Goal: Obtain resource: Download file/media

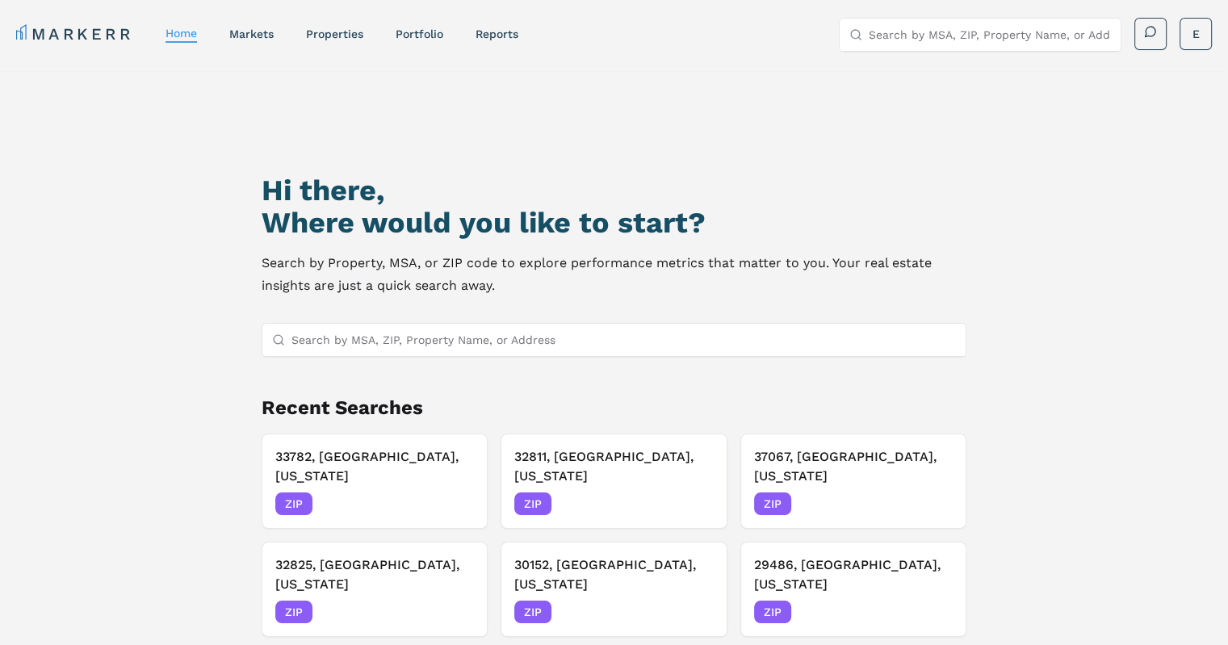
click at [509, 329] on input "Search by MSA, ZIP, Property Name, or Address" at bounding box center [623, 340] width 664 height 32
paste input "0.021489465"
type input "0.021489465"
click at [647, 338] on input "Search by MSA, ZIP, Property Name, or Address" at bounding box center [623, 340] width 664 height 32
paste input "29615"
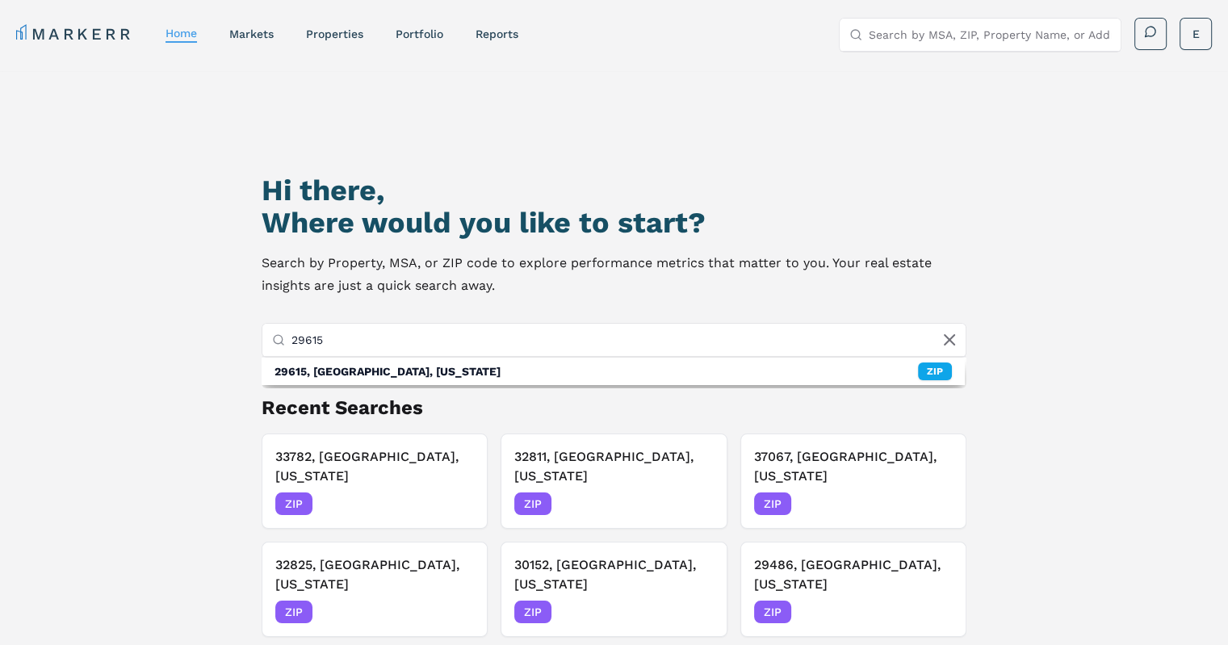
type input "29615"
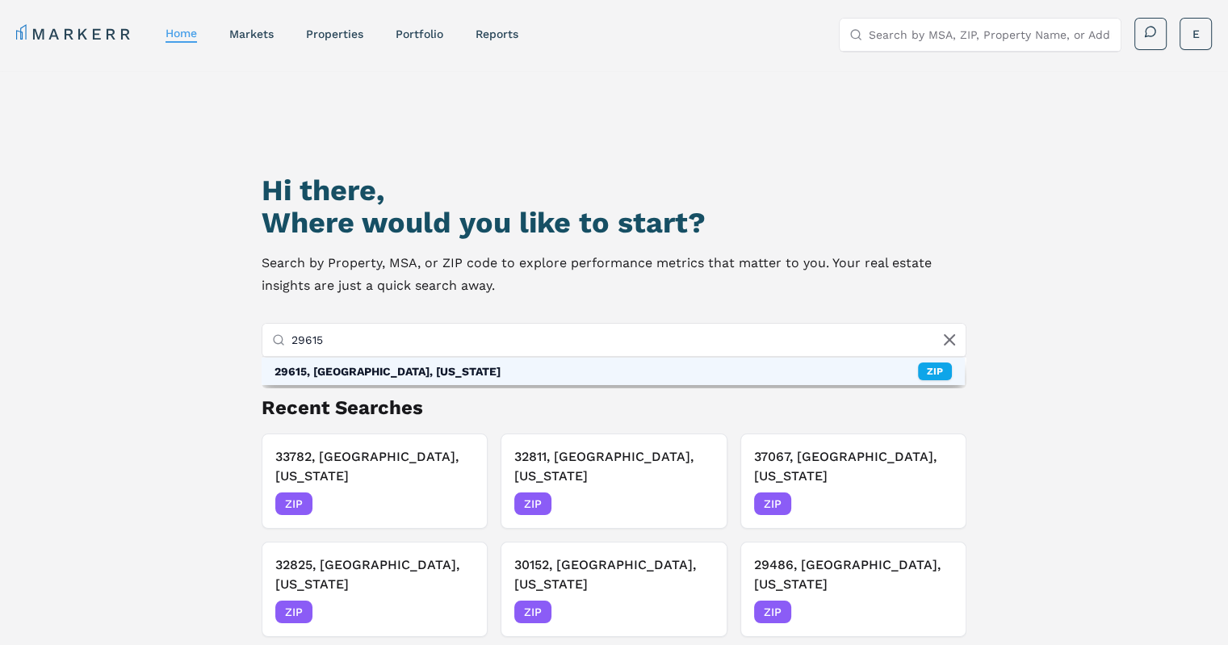
drag, startPoint x: 329, startPoint y: 357, endPoint x: 333, endPoint y: 371, distance: 14.3
click at [333, 371] on div "29615, [GEOGRAPHIC_DATA], [US_STATE]" at bounding box center [387, 371] width 226 height 16
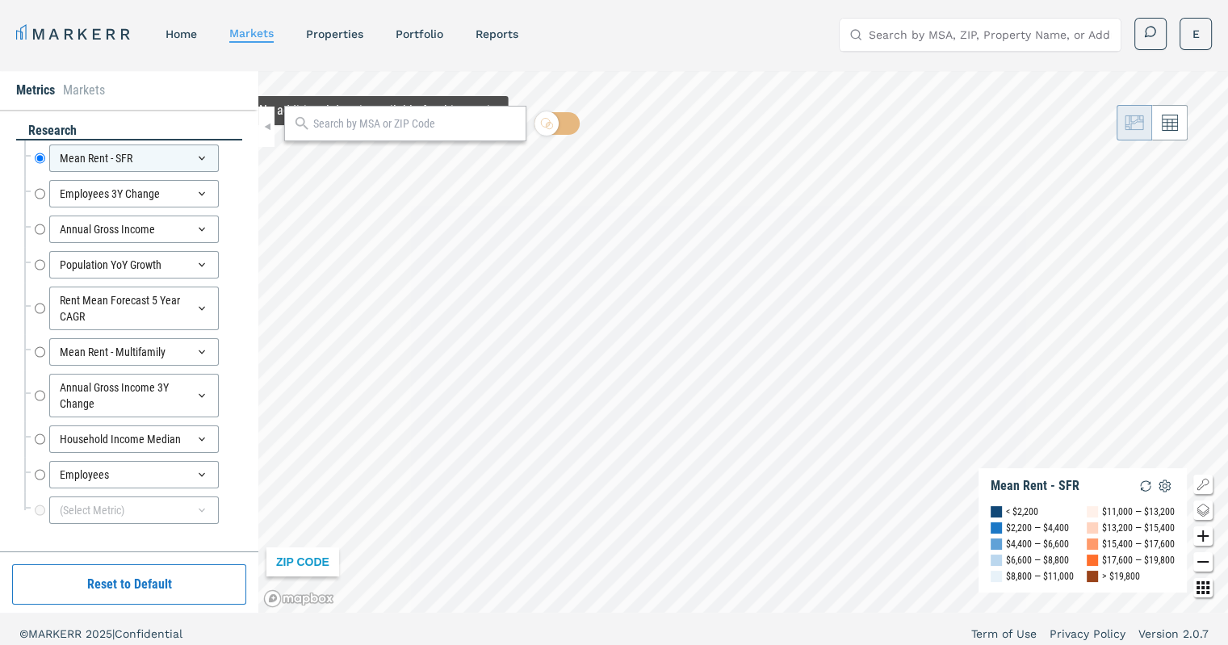
click at [396, 127] on input "text" at bounding box center [415, 123] width 204 height 17
paste input "29615"
type input "29615"
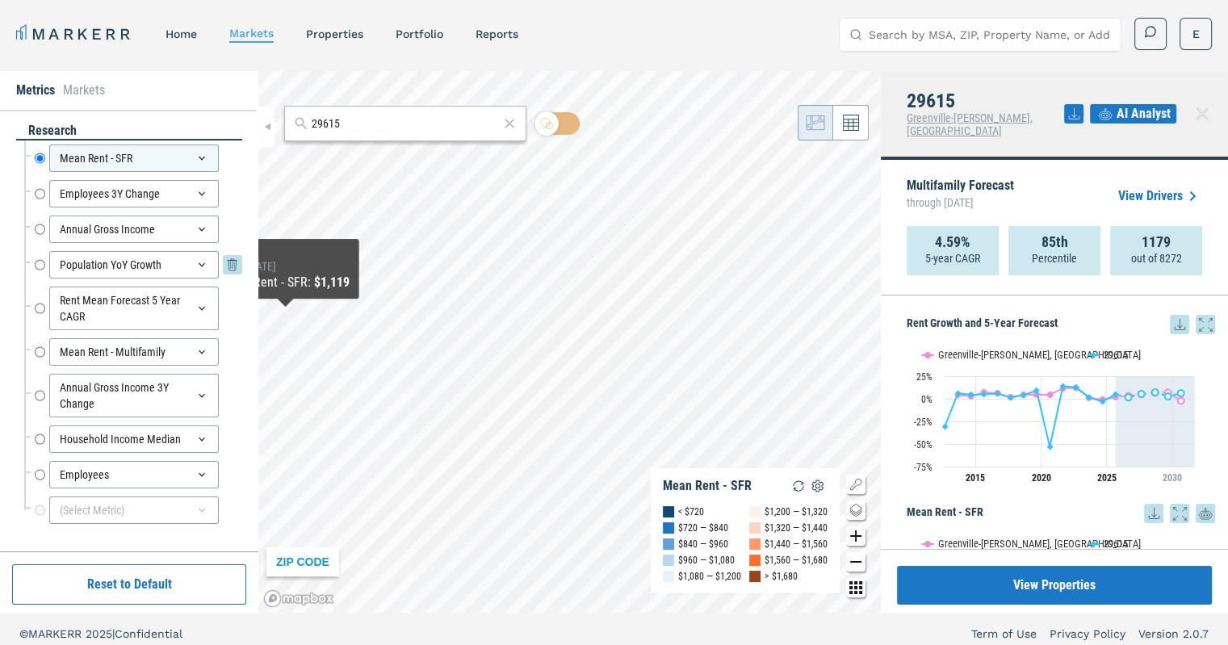
click at [36, 269] on input "Population YoY Growth" at bounding box center [40, 264] width 10 height 27
radio input "false"
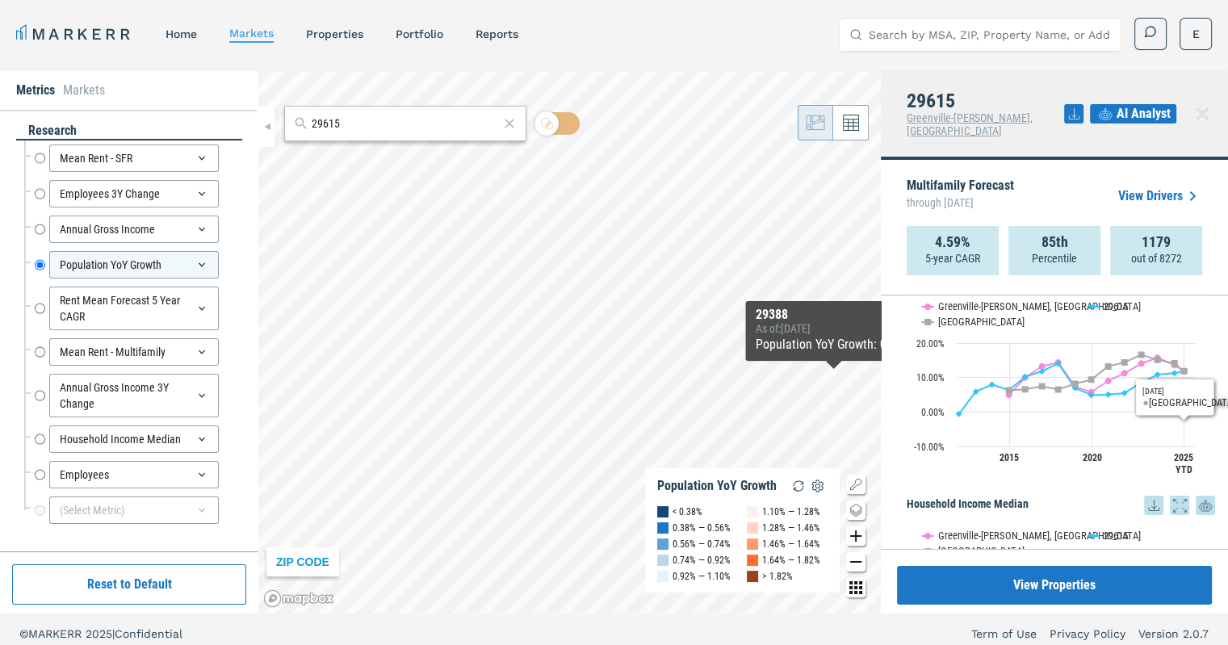
scroll to position [1532, 0]
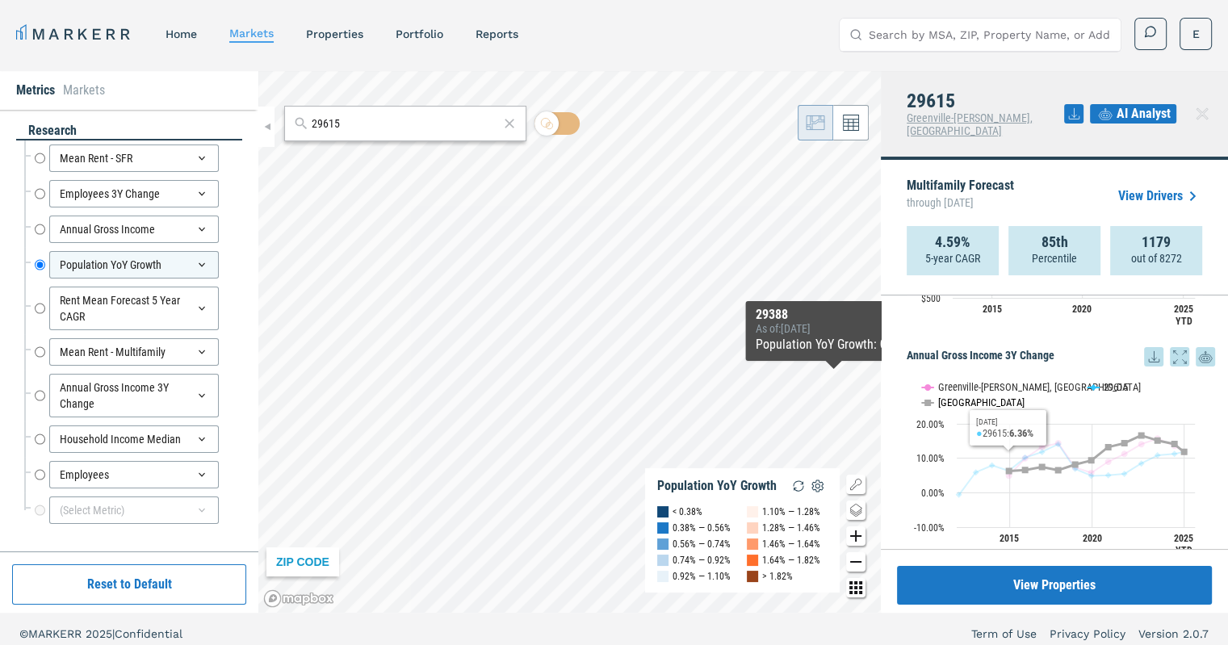
click at [949, 396] on text "[GEOGRAPHIC_DATA]" at bounding box center [981, 402] width 86 height 12
click at [953, 396] on button "Show USA" at bounding box center [938, 402] width 33 height 12
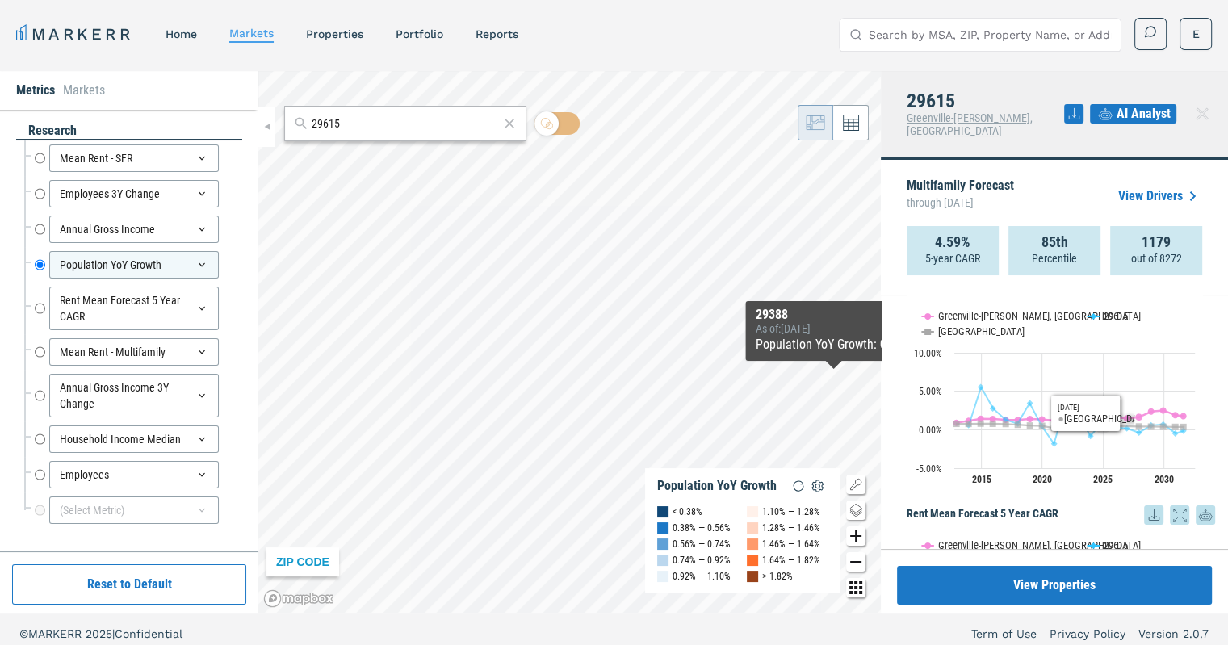
scroll to position [967, 0]
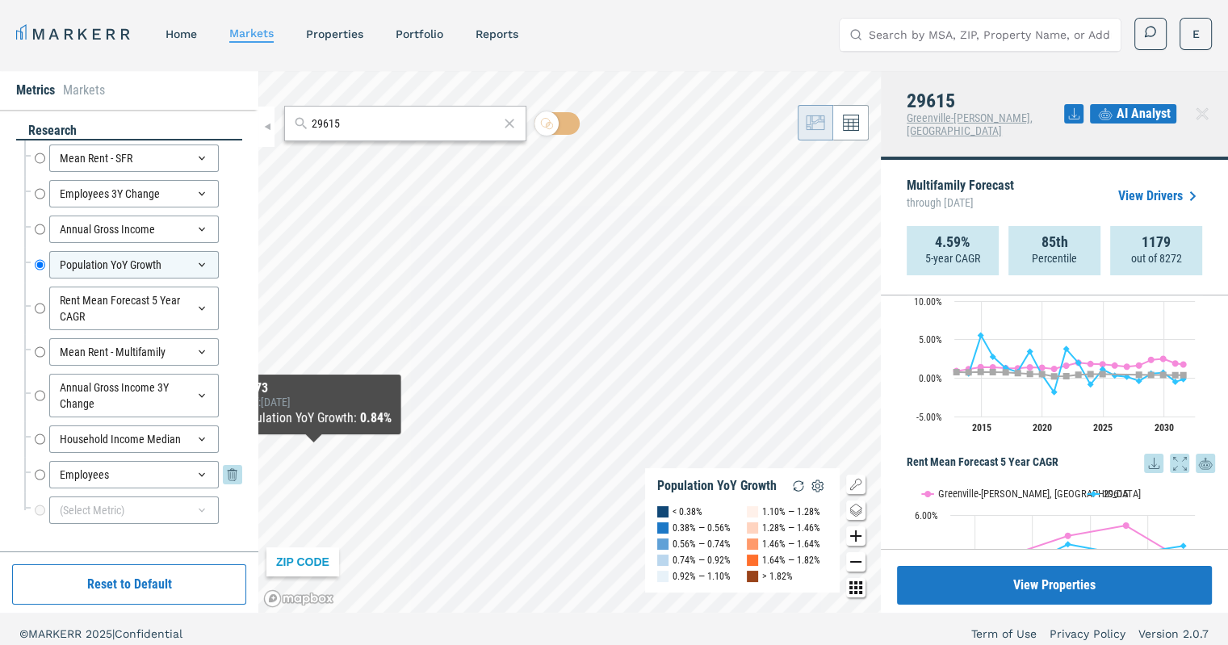
click at [39, 471] on input "Employees" at bounding box center [40, 474] width 10 height 27
radio input "false"
radio input "true"
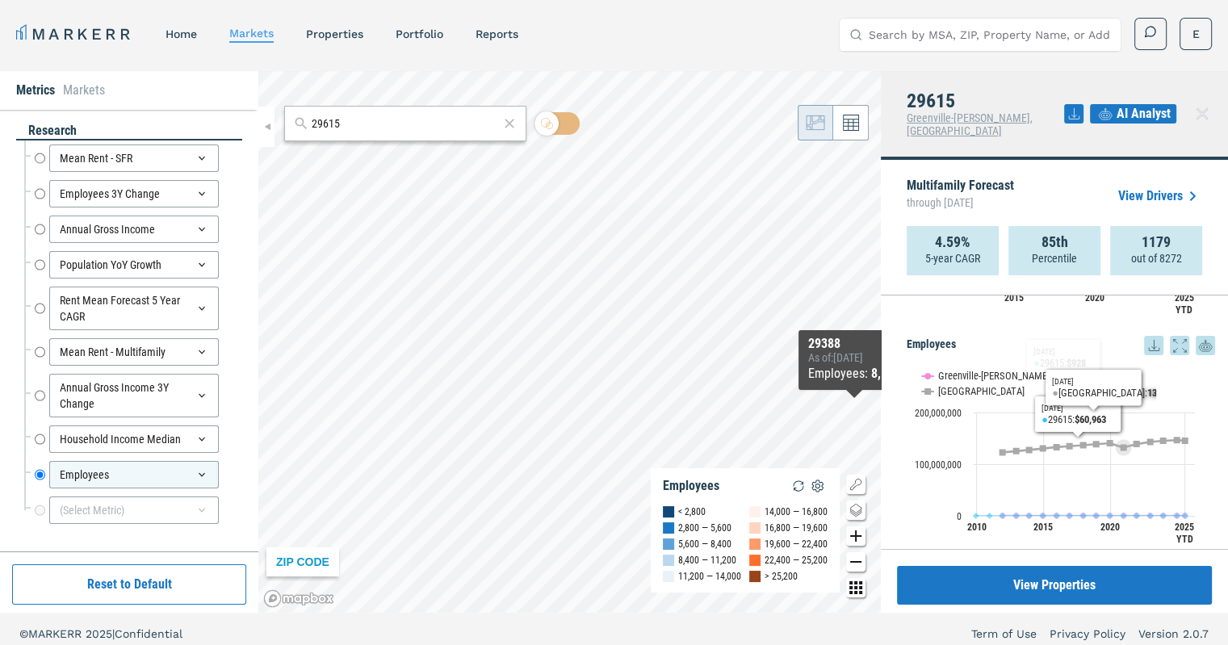
scroll to position [2017, 0]
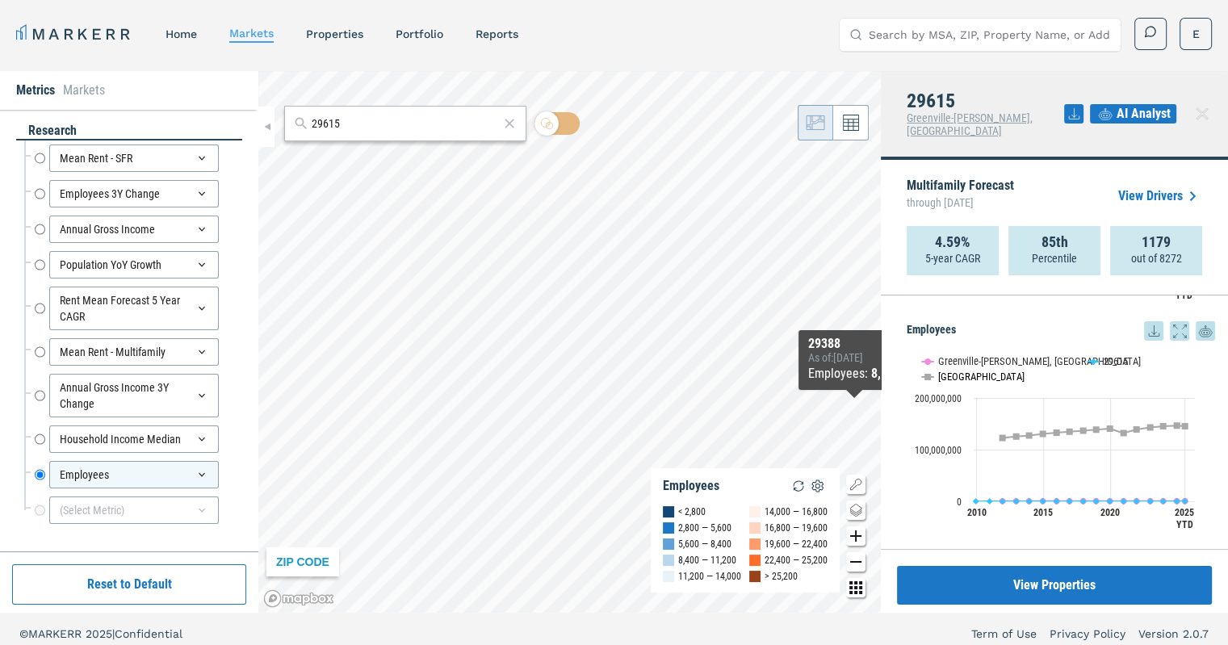
click at [939, 371] on text "[GEOGRAPHIC_DATA]" at bounding box center [981, 377] width 86 height 12
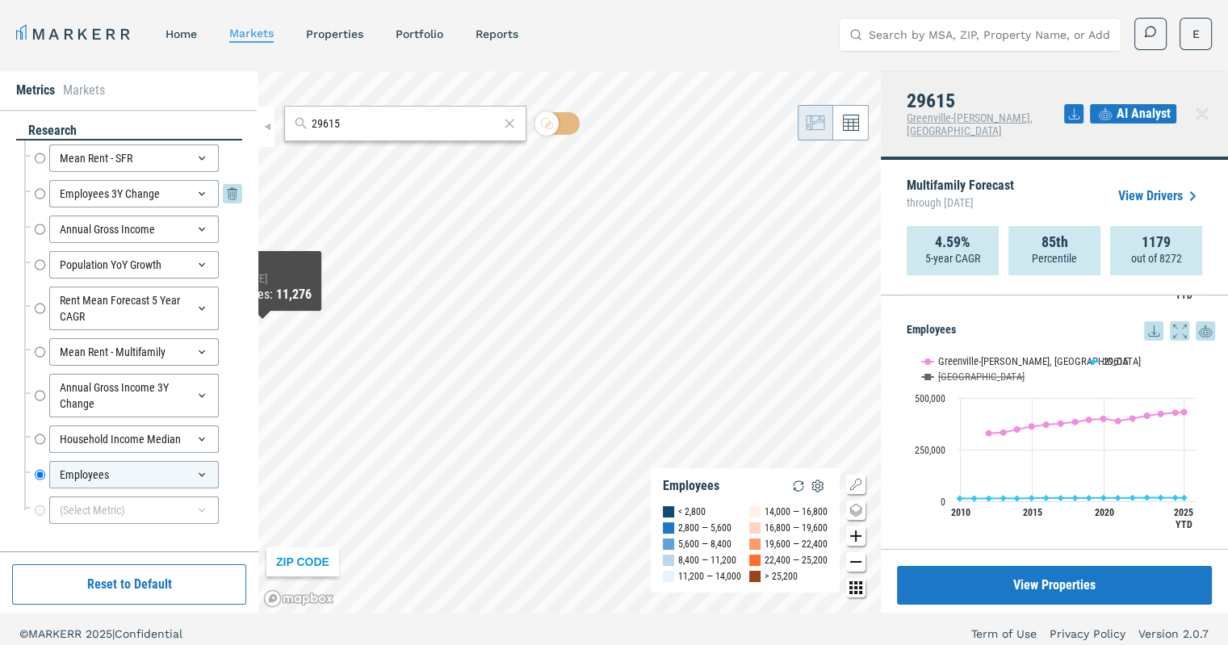
click at [43, 199] on input "Employees 3Y Change" at bounding box center [40, 193] width 10 height 27
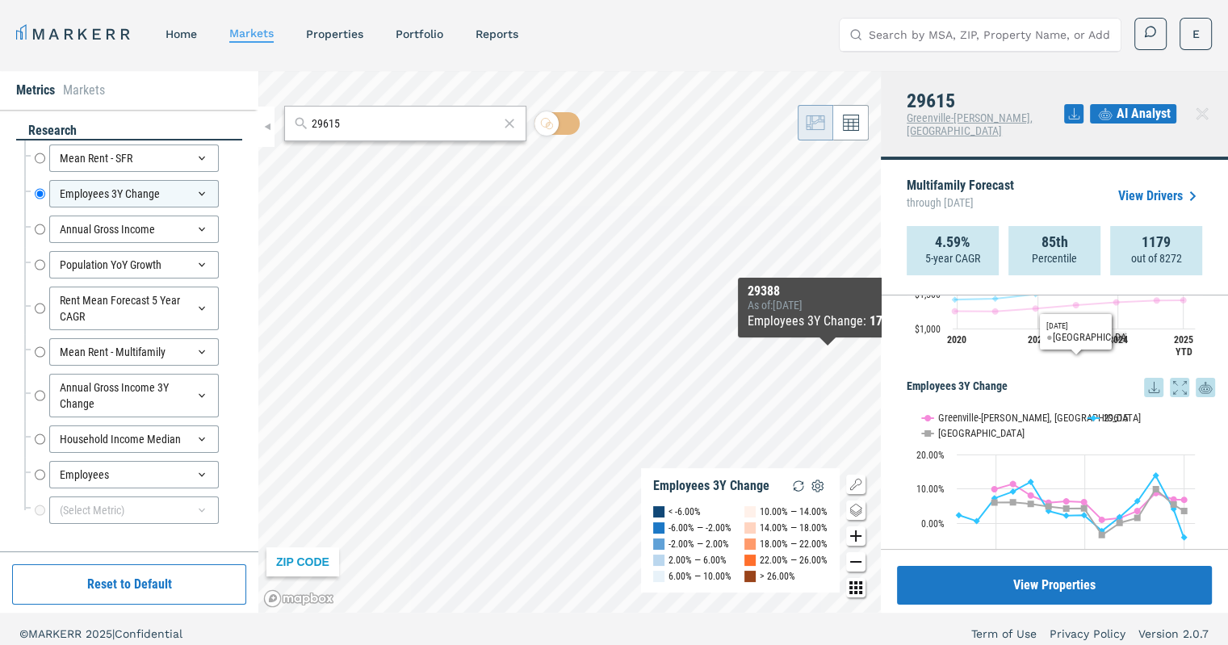
scroll to position [404, 0]
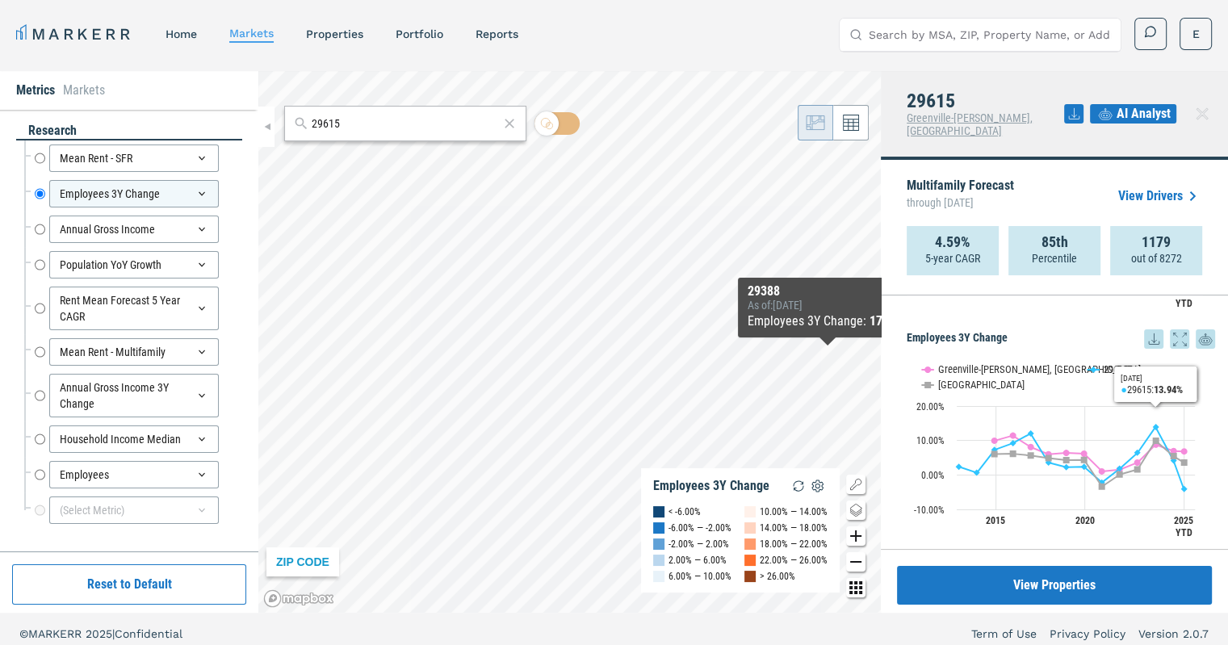
click at [1144, 329] on icon at bounding box center [1153, 338] width 19 height 19
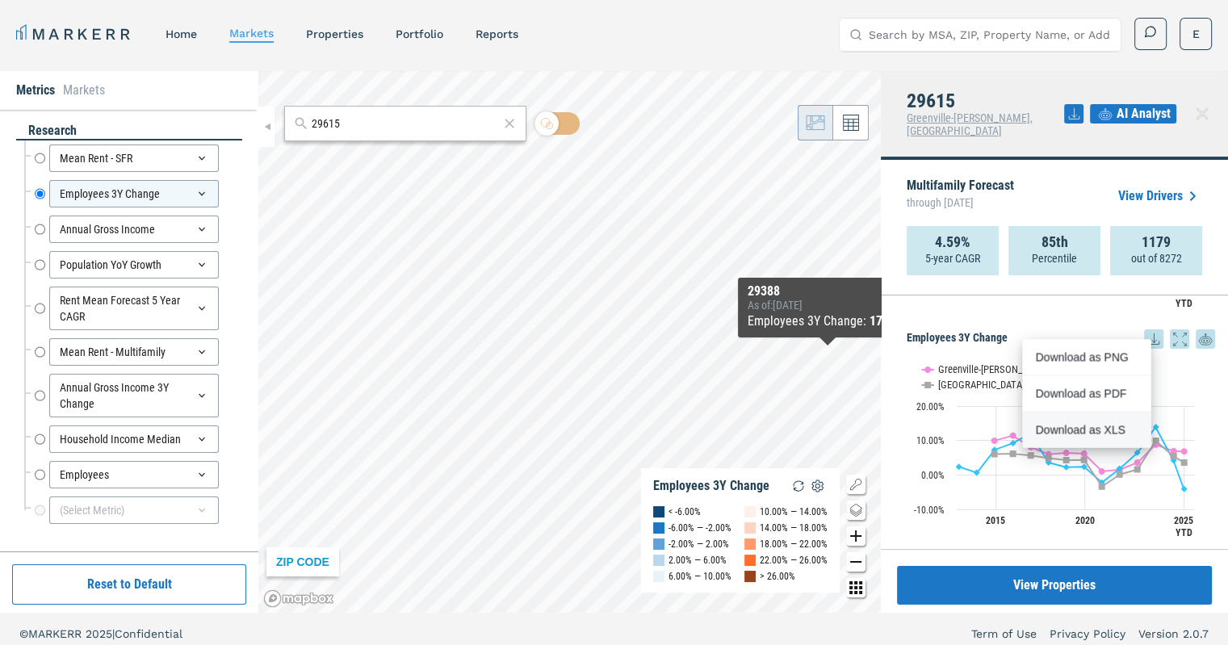
click at [1081, 421] on div "Download as XLS" at bounding box center [1081, 429] width 93 height 16
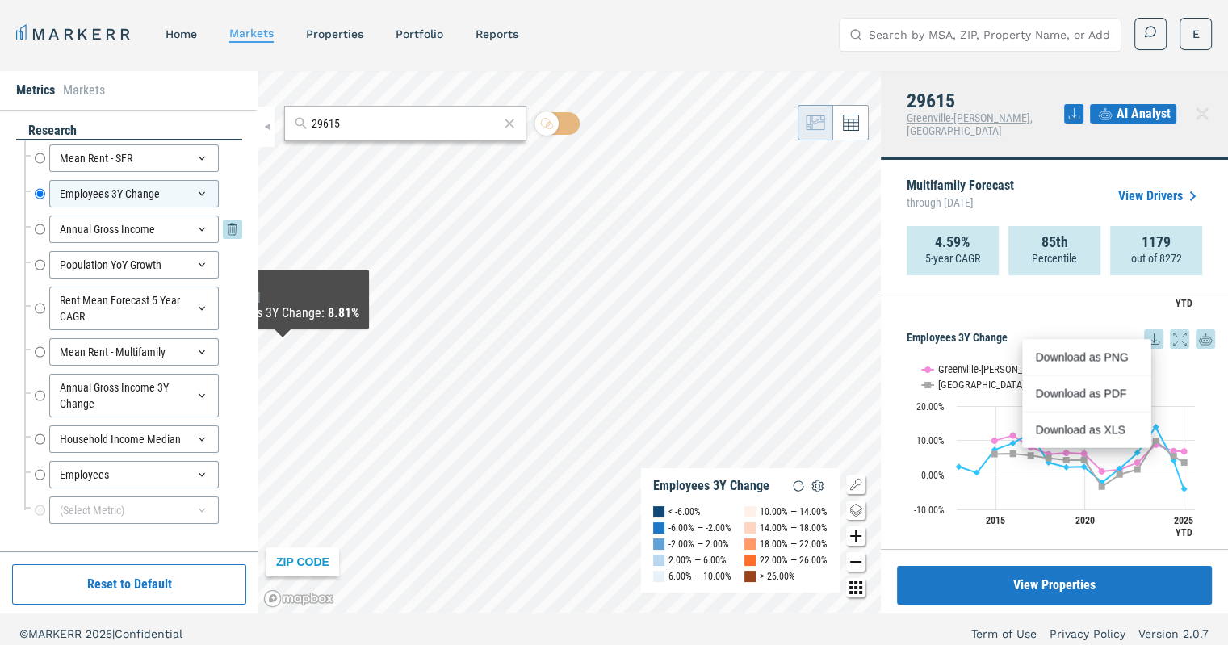
click at [39, 230] on input "Annual Gross Income" at bounding box center [40, 229] width 10 height 27
radio input "false"
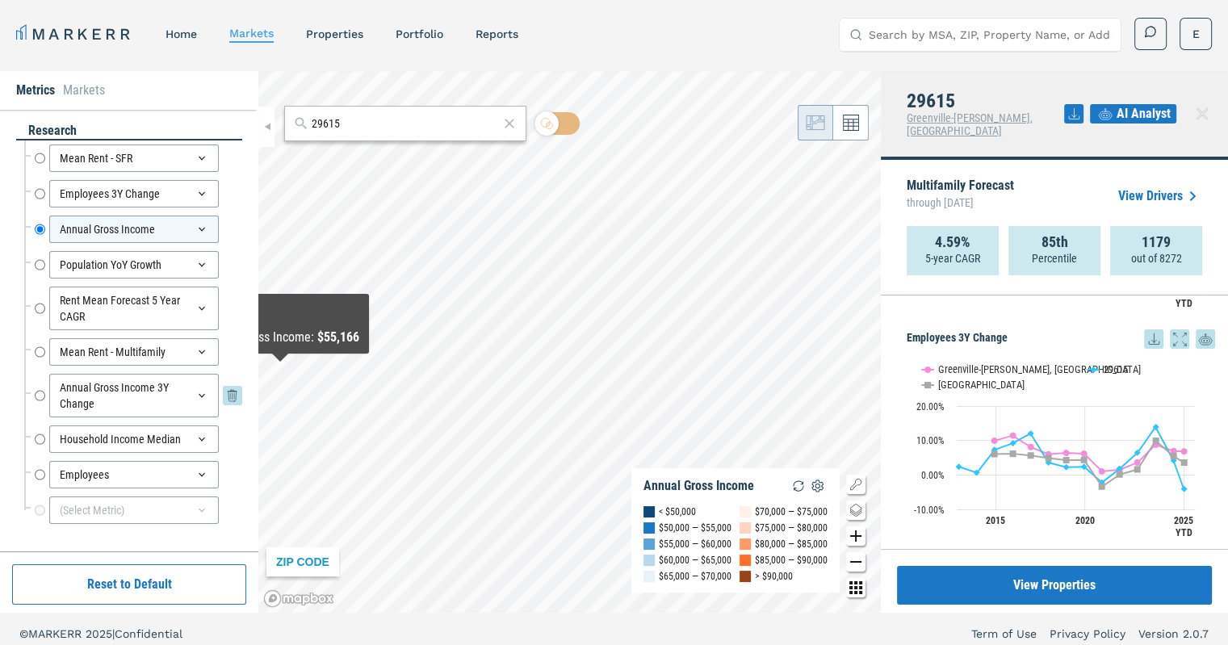
click at [40, 396] on input "Annual Gross Income 3Y Change" at bounding box center [40, 396] width 10 height 44
radio input "false"
radio input "true"
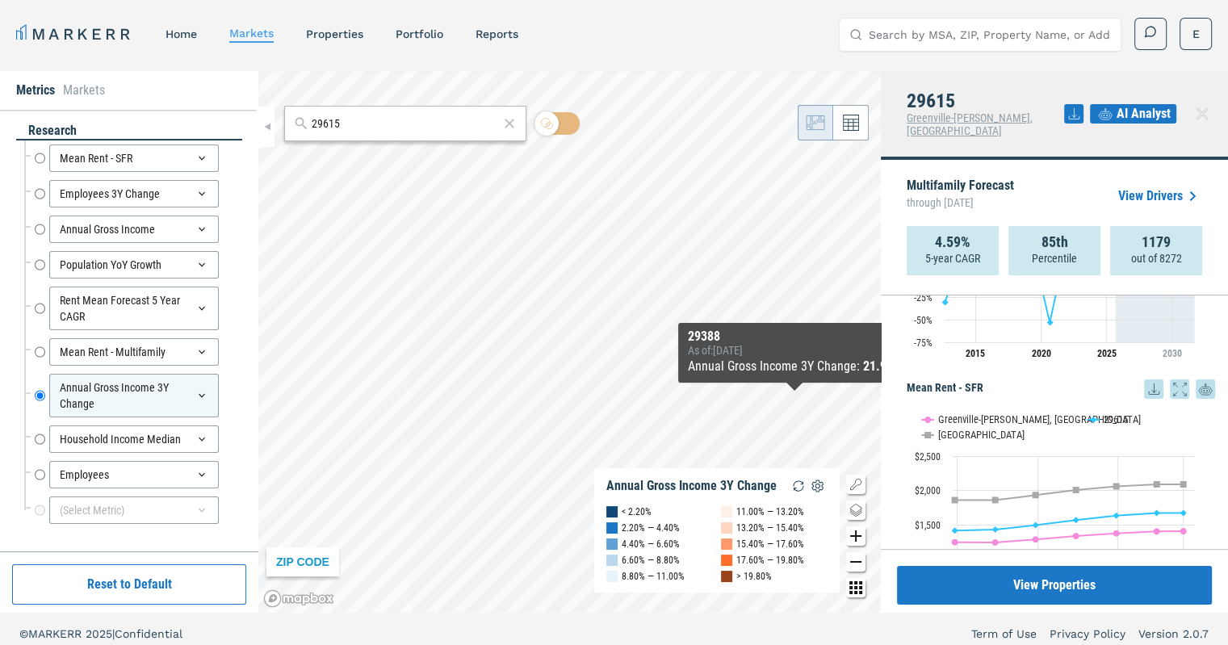
scroll to position [0, 0]
